Goal: Transaction & Acquisition: Purchase product/service

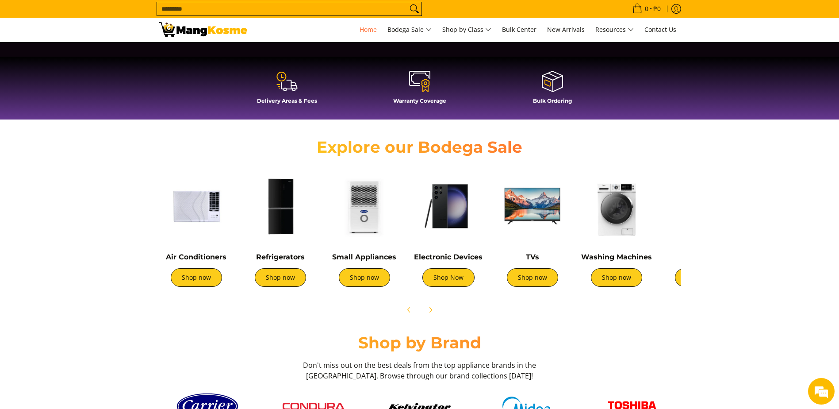
scroll to position [0, 1406]
click at [356, 237] on img at bounding box center [364, 205] width 75 height 75
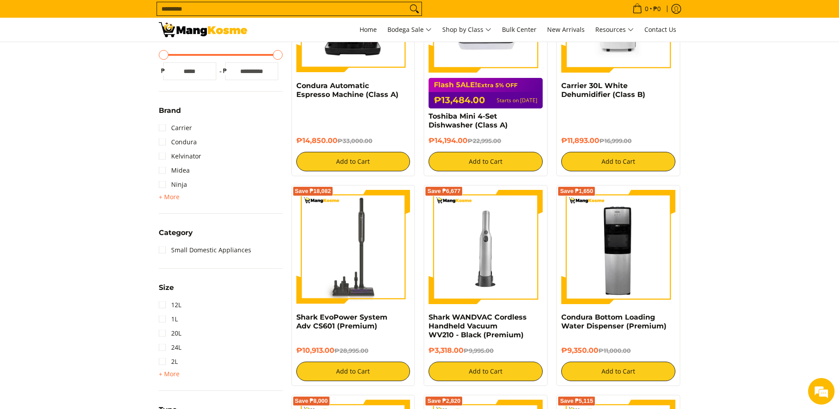
scroll to position [368, 0]
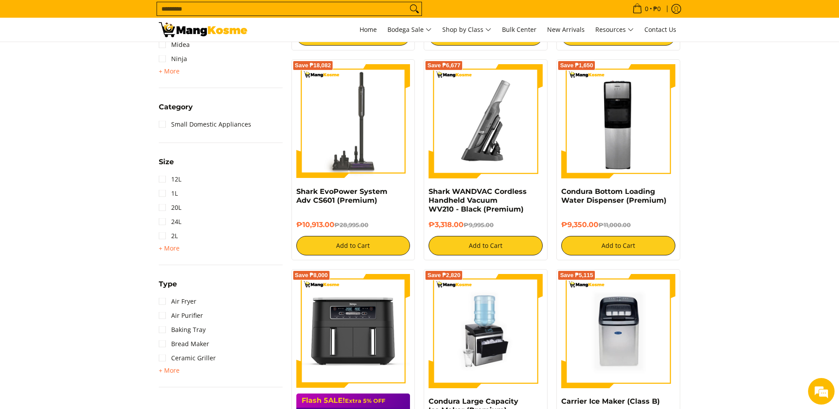
click at [488, 154] on img at bounding box center [486, 121] width 114 height 114
